Goal: Information Seeking & Learning: Learn about a topic

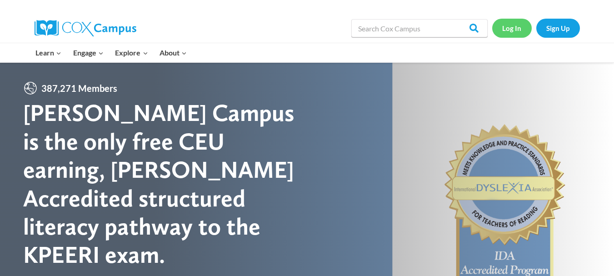
click at [513, 29] on link "Log In" at bounding box center [513, 28] width 40 height 19
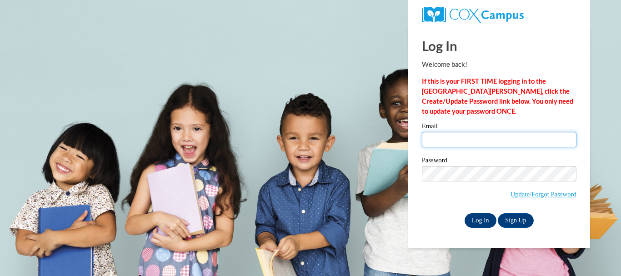
type input "kingram@rollred.org"
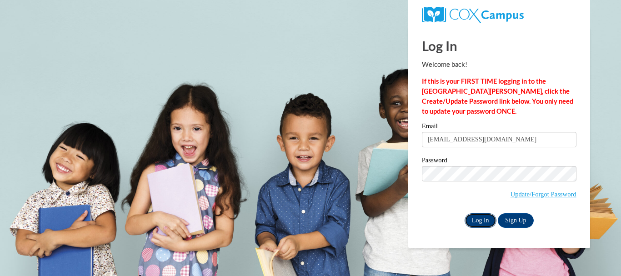
click at [478, 219] on input "Log In" at bounding box center [481, 220] width 32 height 15
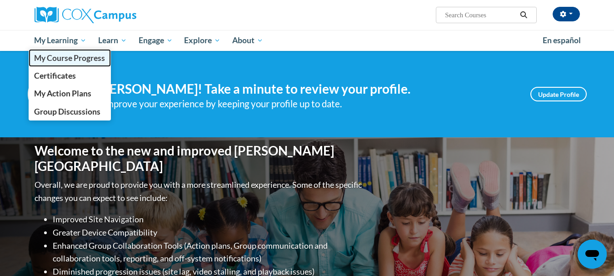
click at [76, 56] on span "My Course Progress" at bounding box center [69, 58] width 71 height 10
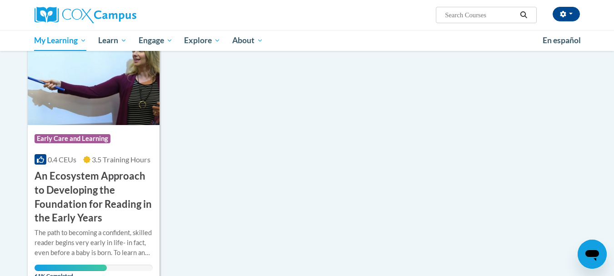
scroll to position [182, 0]
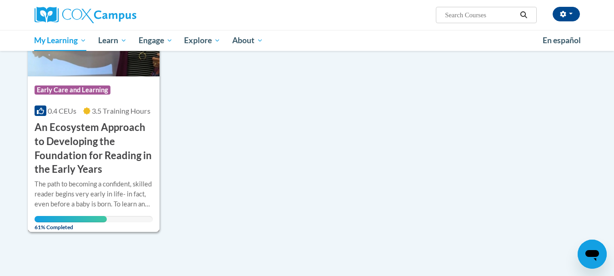
click at [97, 161] on h3 "An Ecosystem Approach to Developing the Foundation for Reading in the Early Yea…" at bounding box center [94, 149] width 119 height 56
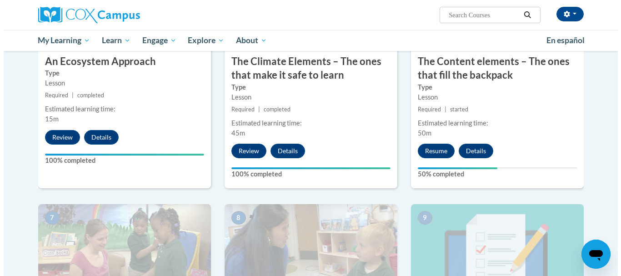
scroll to position [546, 0]
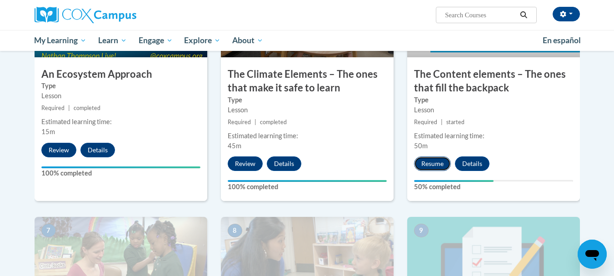
click at [426, 166] on button "Resume" at bounding box center [432, 163] width 37 height 15
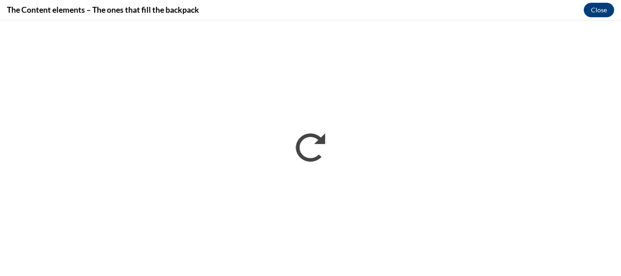
scroll to position [0, 0]
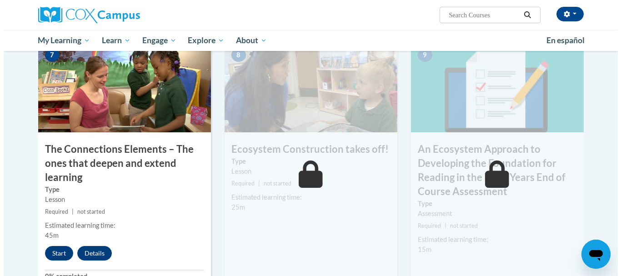
scroll to position [773, 0]
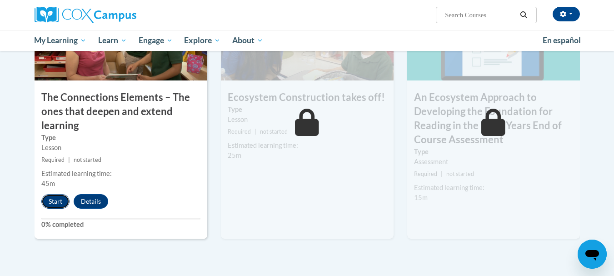
click at [52, 203] on button "Start" at bounding box center [55, 201] width 28 height 15
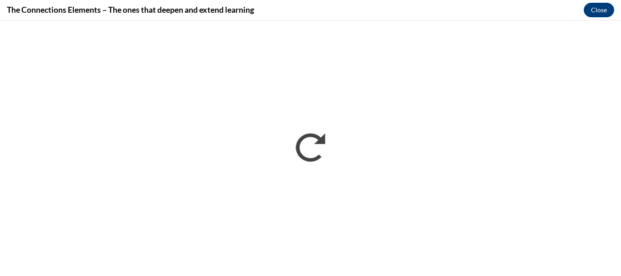
scroll to position [0, 0]
